Goal: Transaction & Acquisition: Purchase product/service

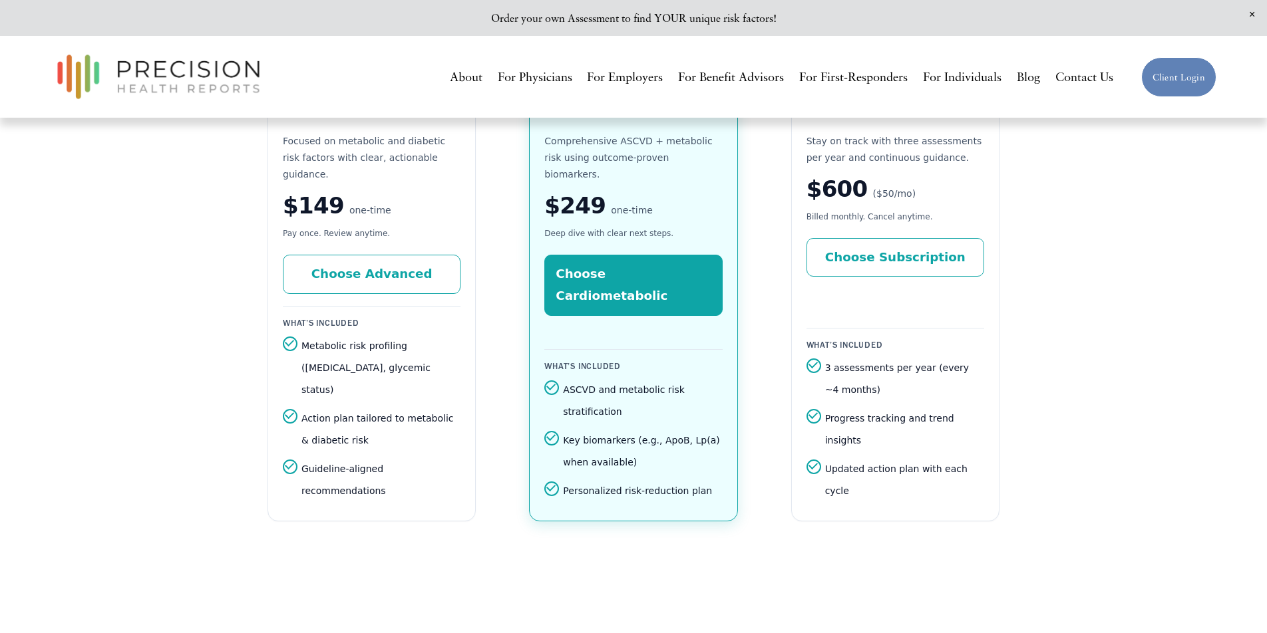
scroll to position [2413, 0]
click at [381, 259] on link "Choose Advanced" at bounding box center [372, 273] width 178 height 39
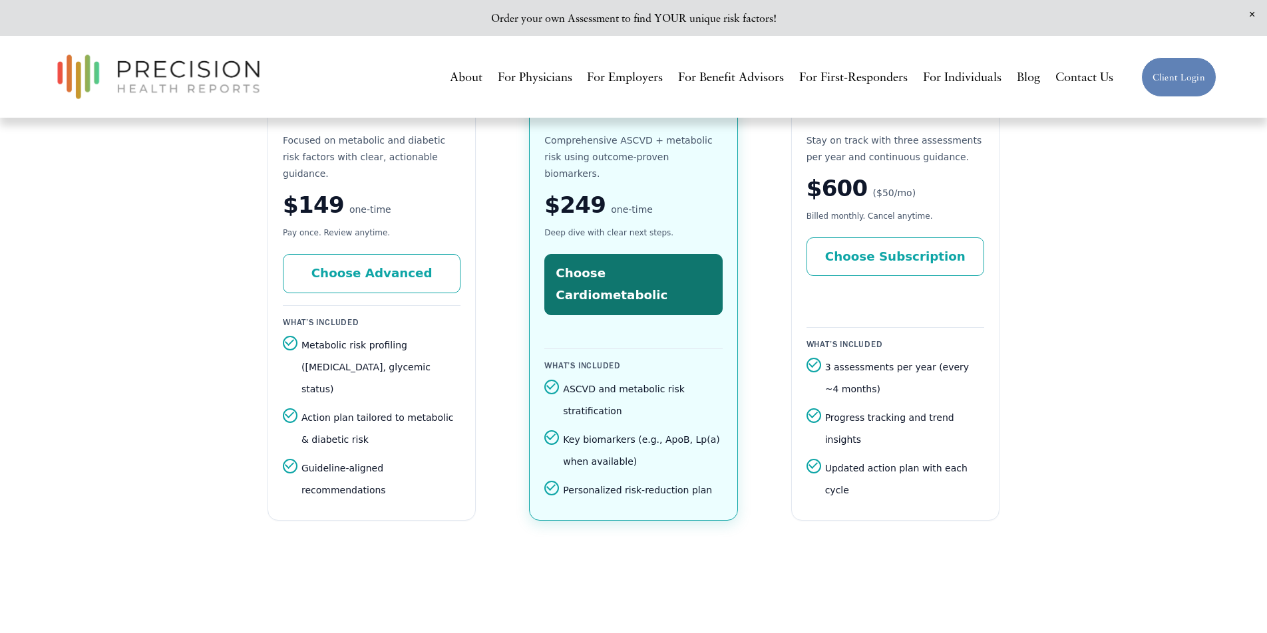
click at [599, 255] on link "Choose Cardiometabolic" at bounding box center [633, 284] width 178 height 61
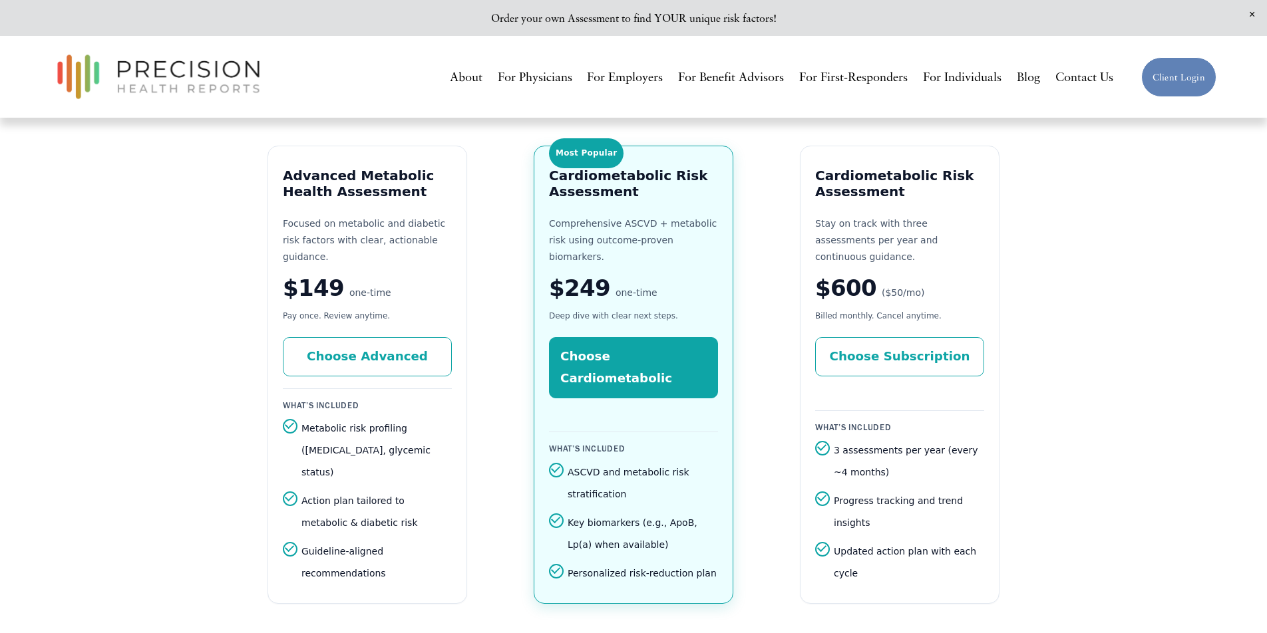
scroll to position [2330, 0]
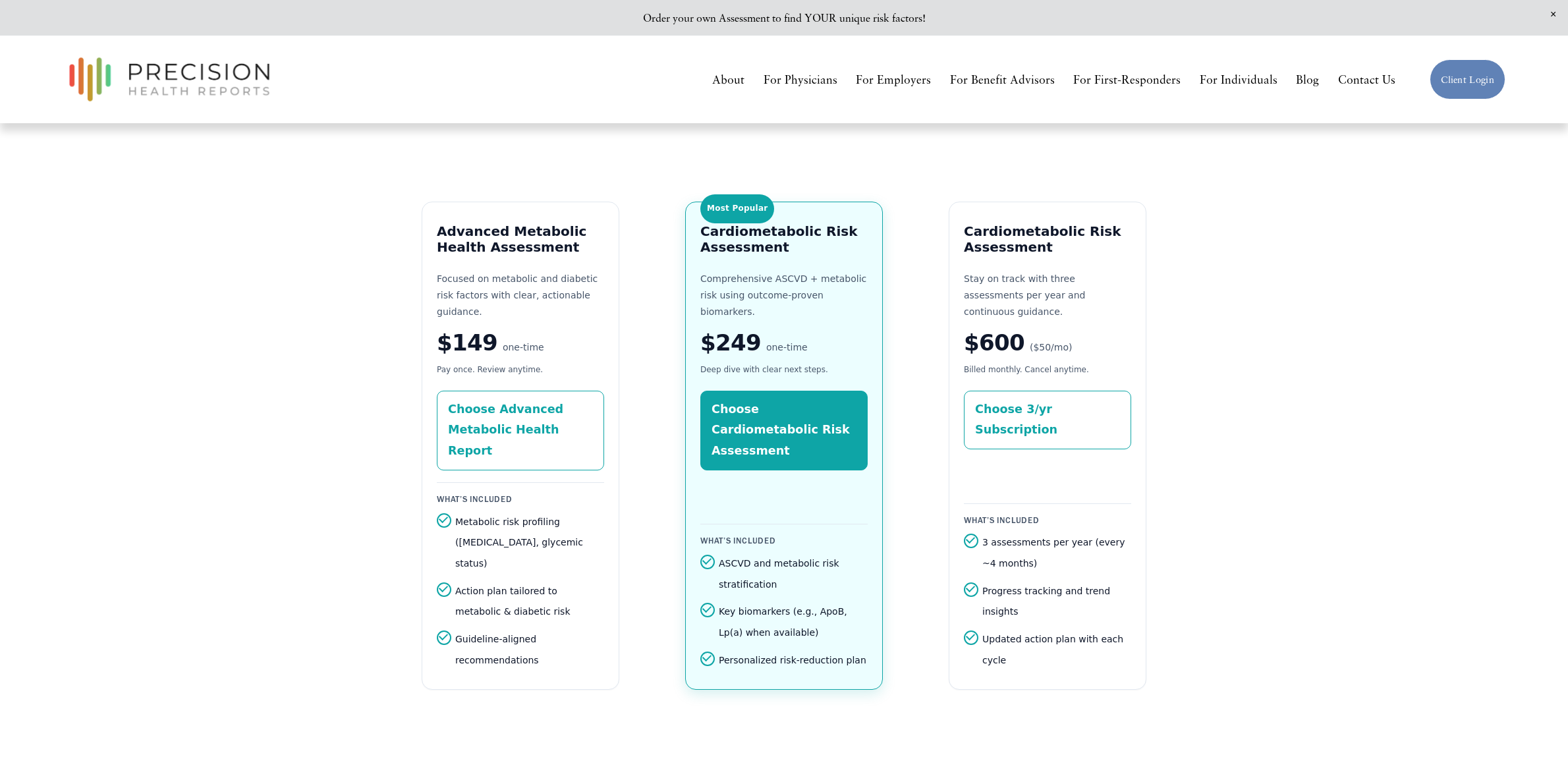
scroll to position [2144, 0]
